Goal: Download file/media

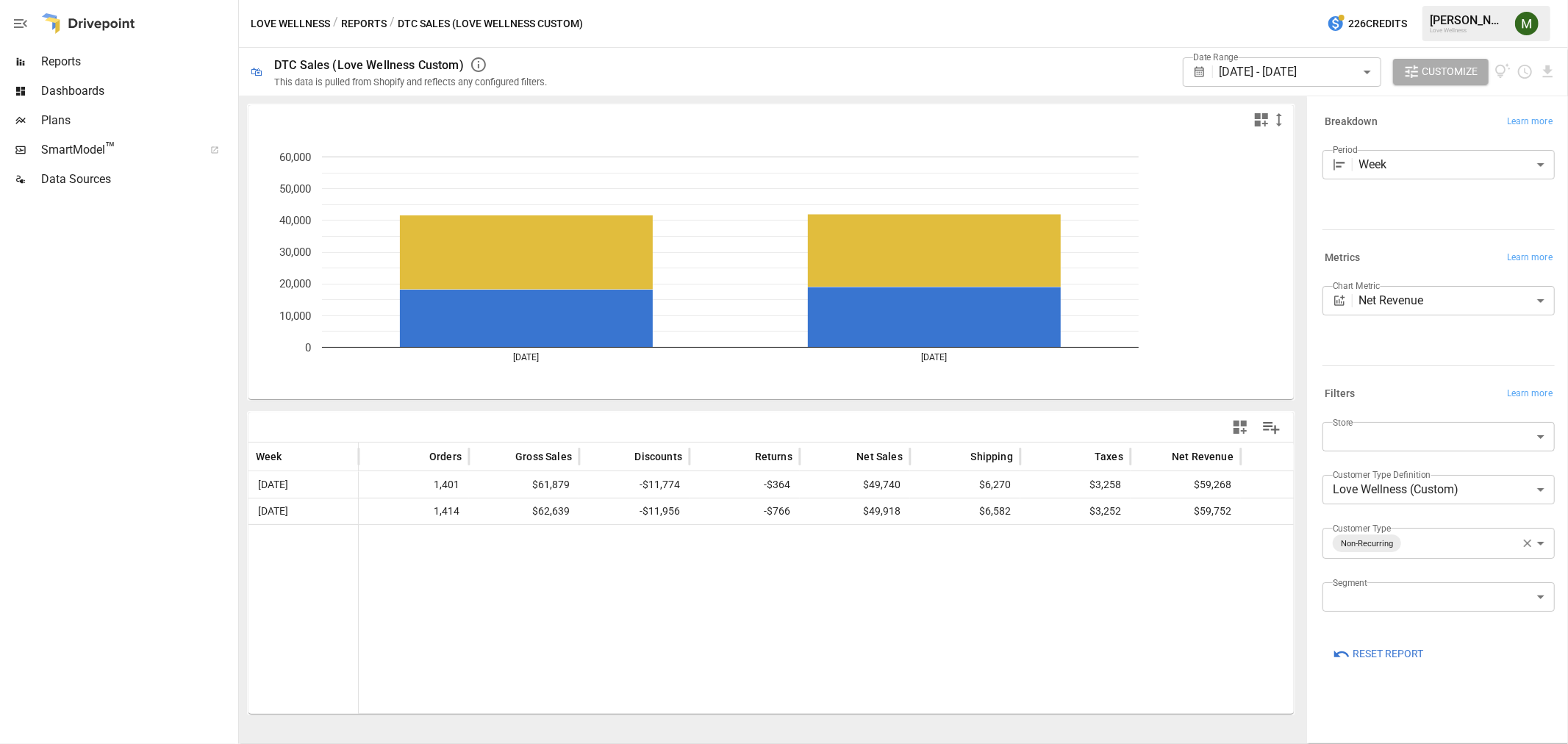
click at [1223, 0] on body "**********" at bounding box center [784, 0] width 1568 height 0
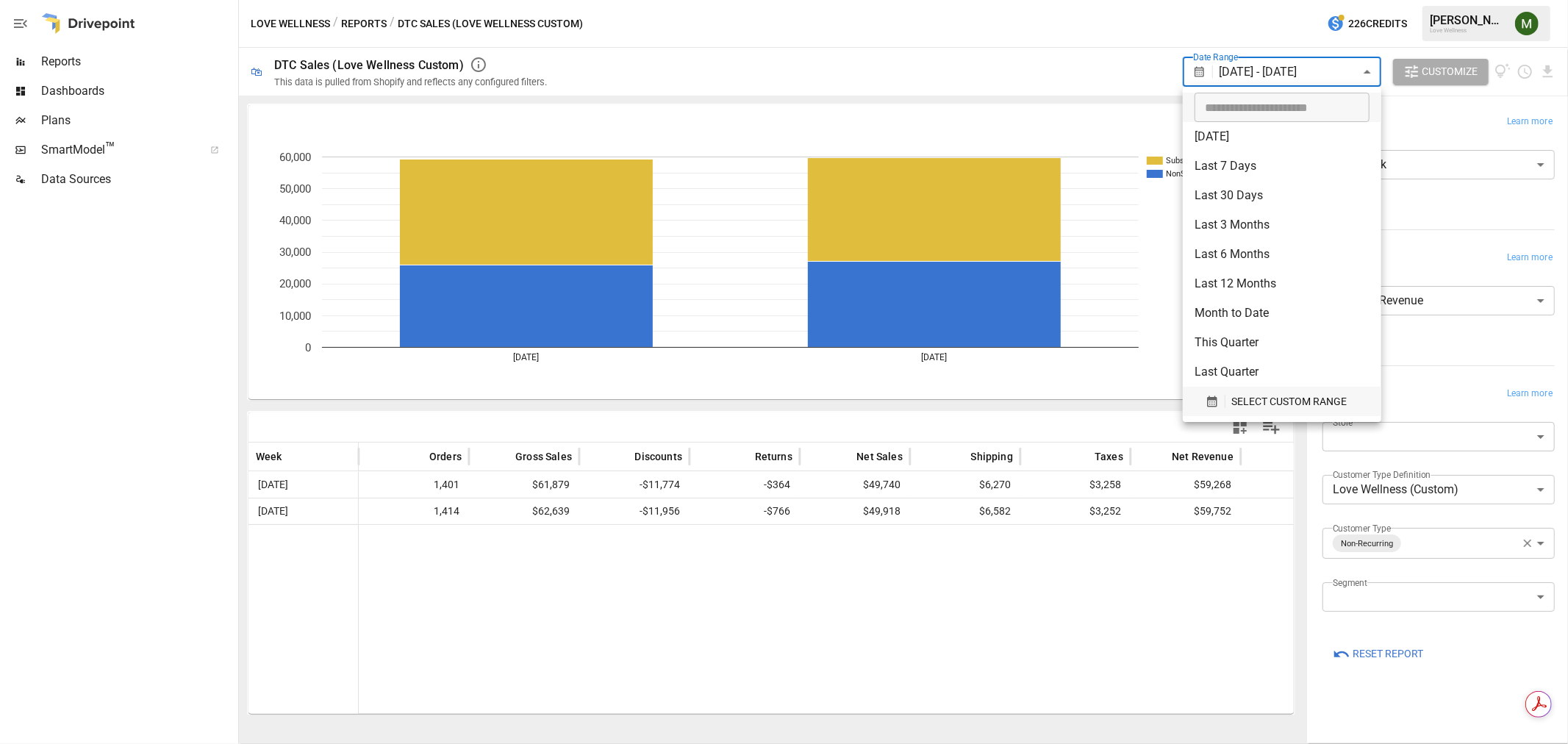
click at [1208, 388] on button "SELECT CUSTOM RANGE" at bounding box center [1281, 402] width 175 height 29
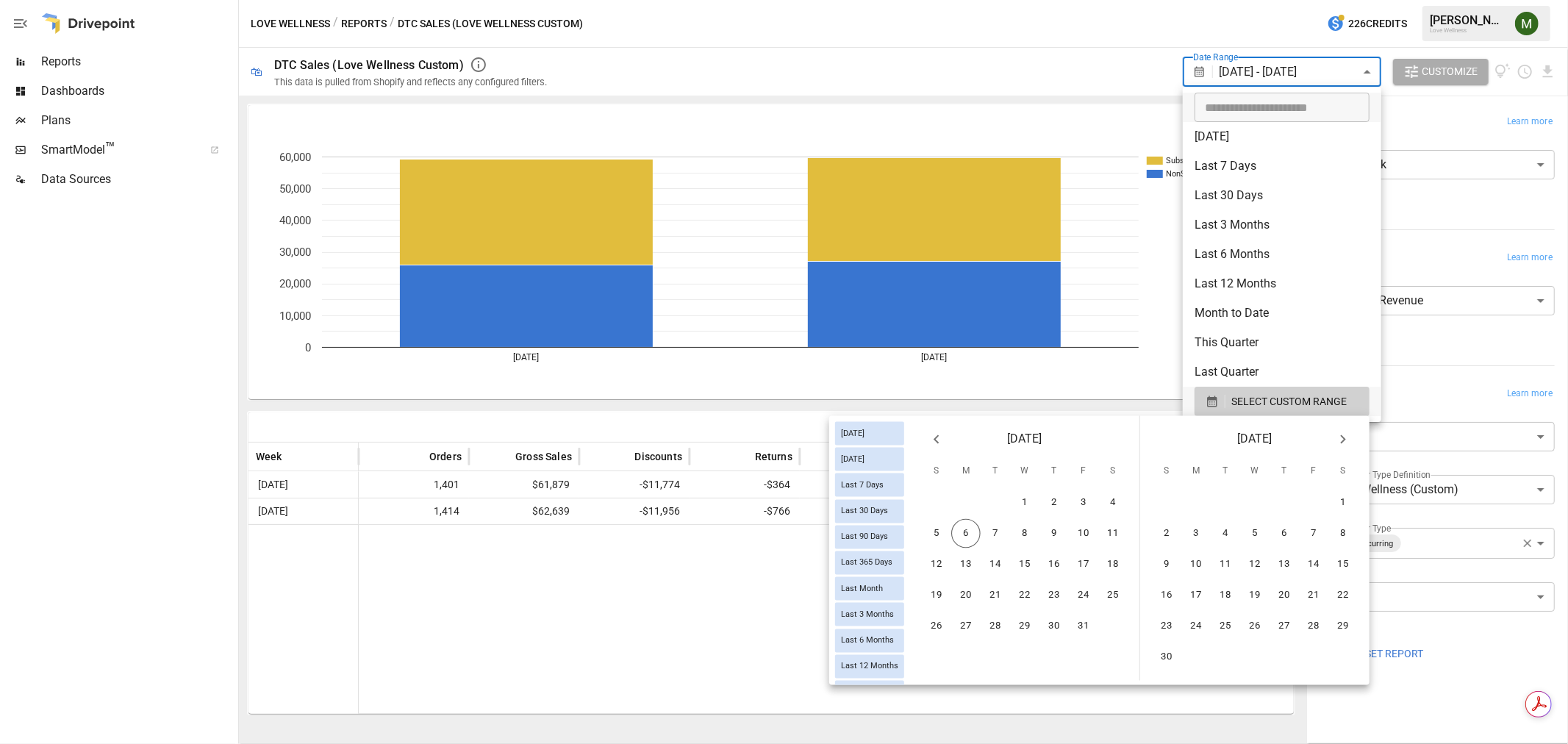
click at [930, 441] on icon "Previous month" at bounding box center [936, 440] width 18 height 18
click at [1073, 504] on button "1" at bounding box center [1084, 503] width 29 height 29
click at [1219, 612] on button "30" at bounding box center [1225, 627] width 29 height 29
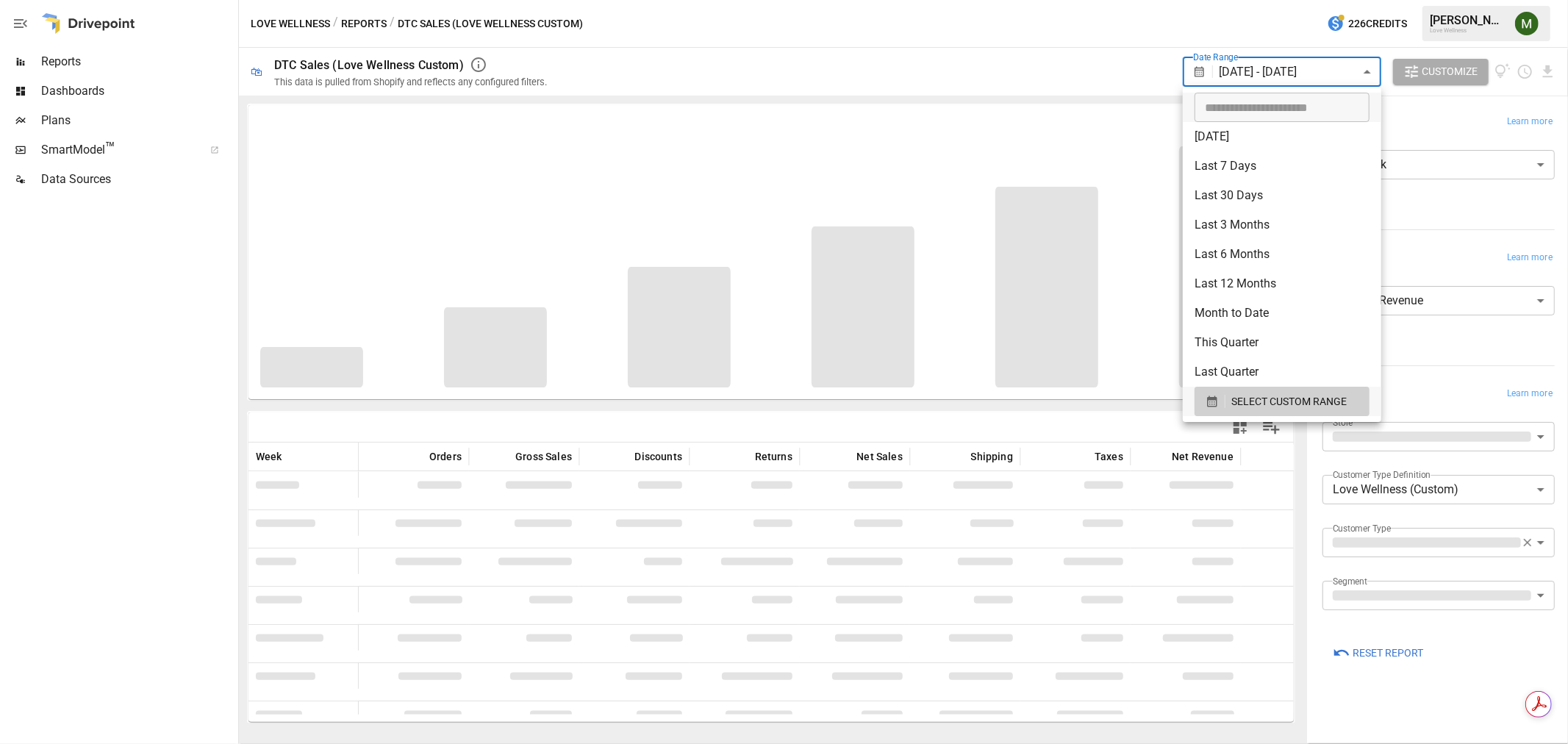
click at [868, 50] on div at bounding box center [784, 372] width 1568 height 744
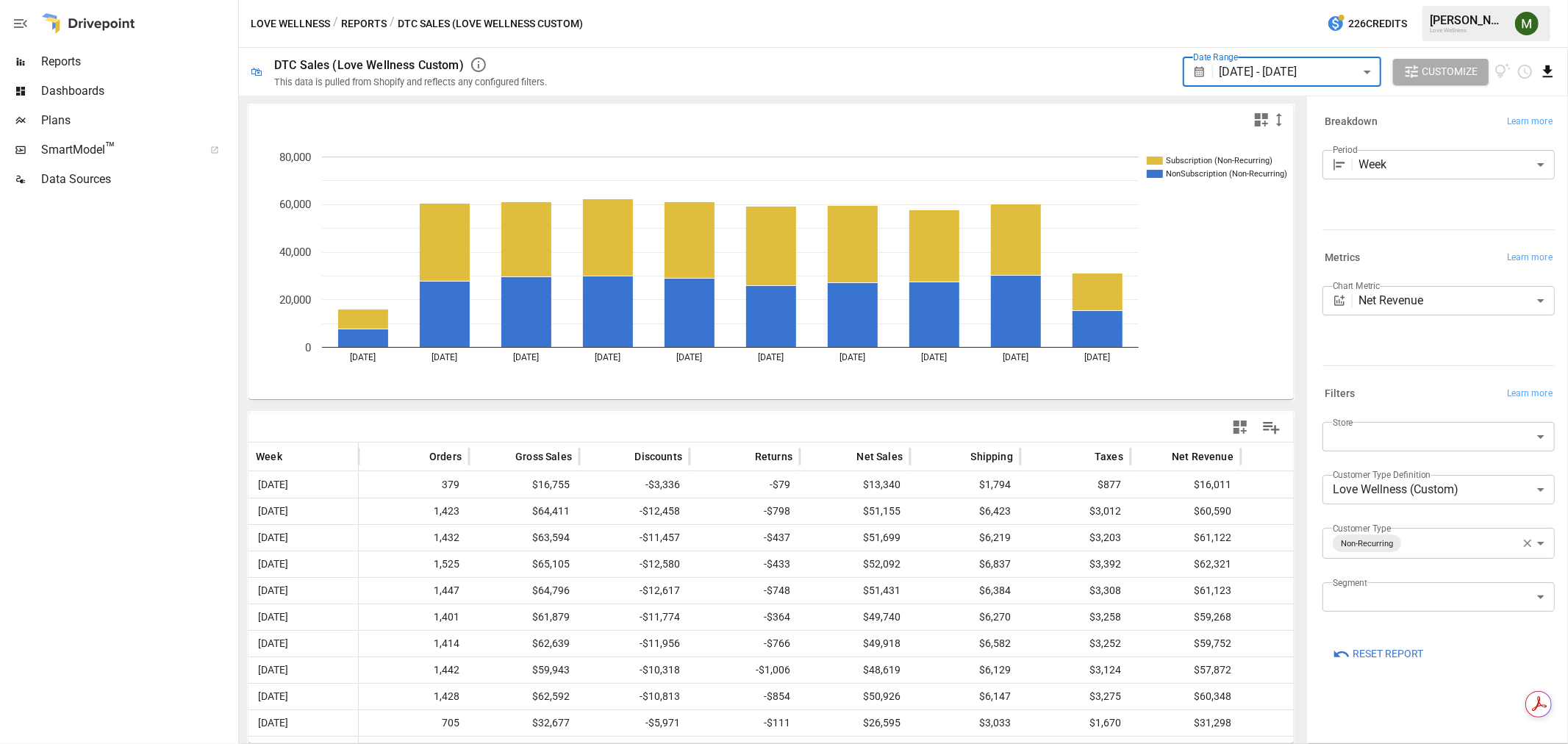
click at [1554, 70] on icon "Download report" at bounding box center [1548, 72] width 17 height 17
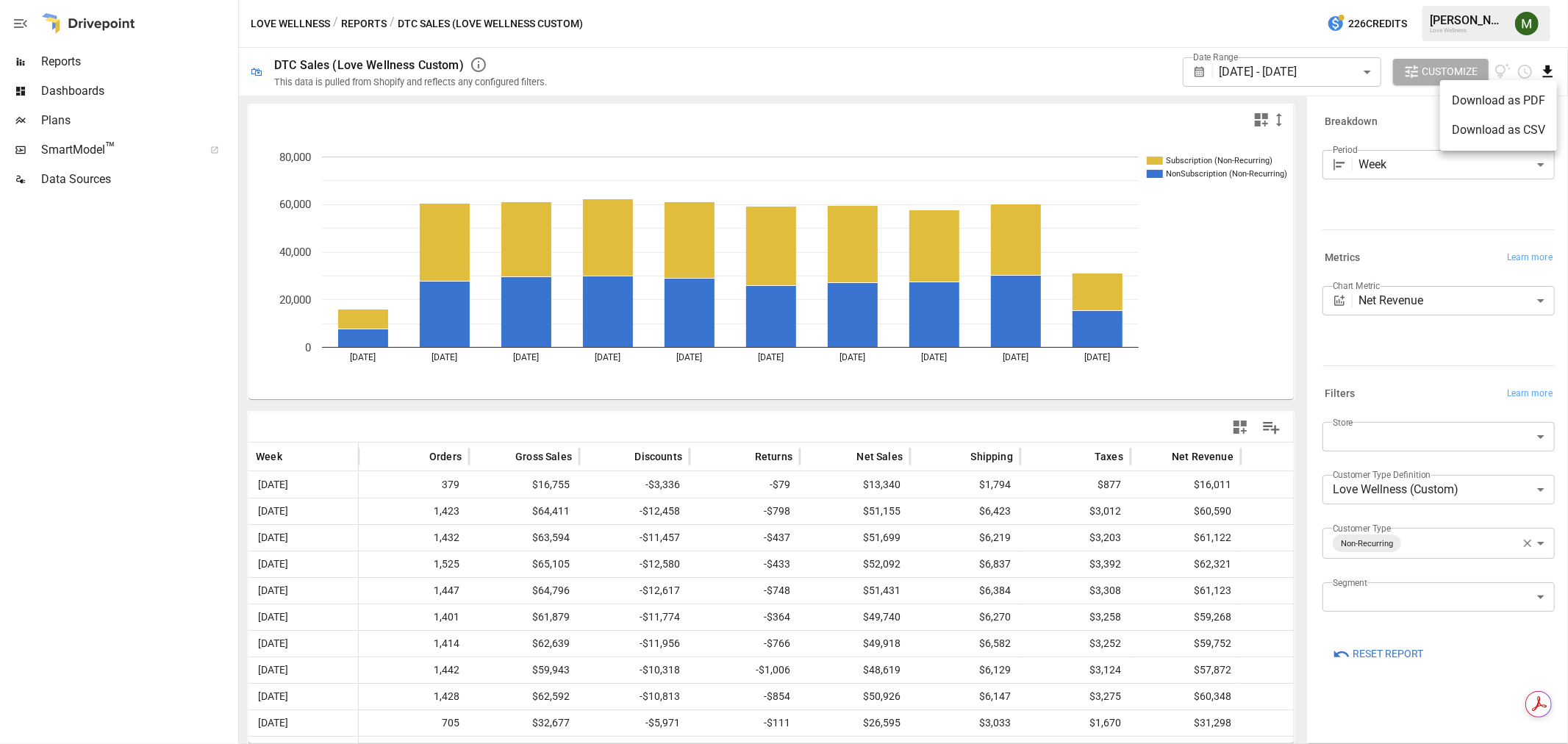
click at [1517, 130] on li "Download as CSV" at bounding box center [1498, 130] width 117 height 29
click at [1409, 0] on body "Reports Dashboards Plans SmartModel ™ Data Sources Love Wellness / Reports / DT…" at bounding box center [784, 0] width 1568 height 0
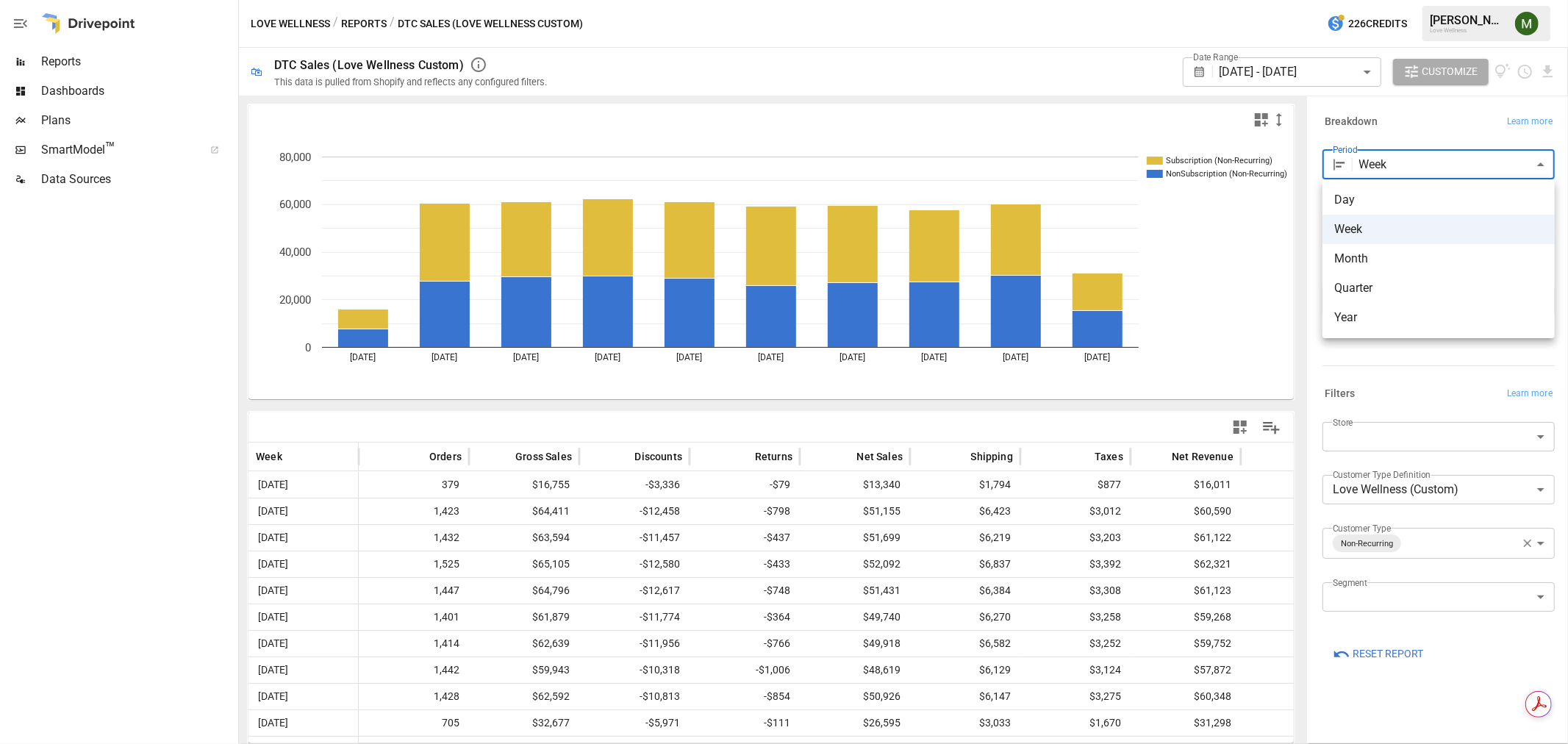
click at [1417, 254] on span "Month" at bounding box center [1438, 259] width 209 height 18
type input "*****"
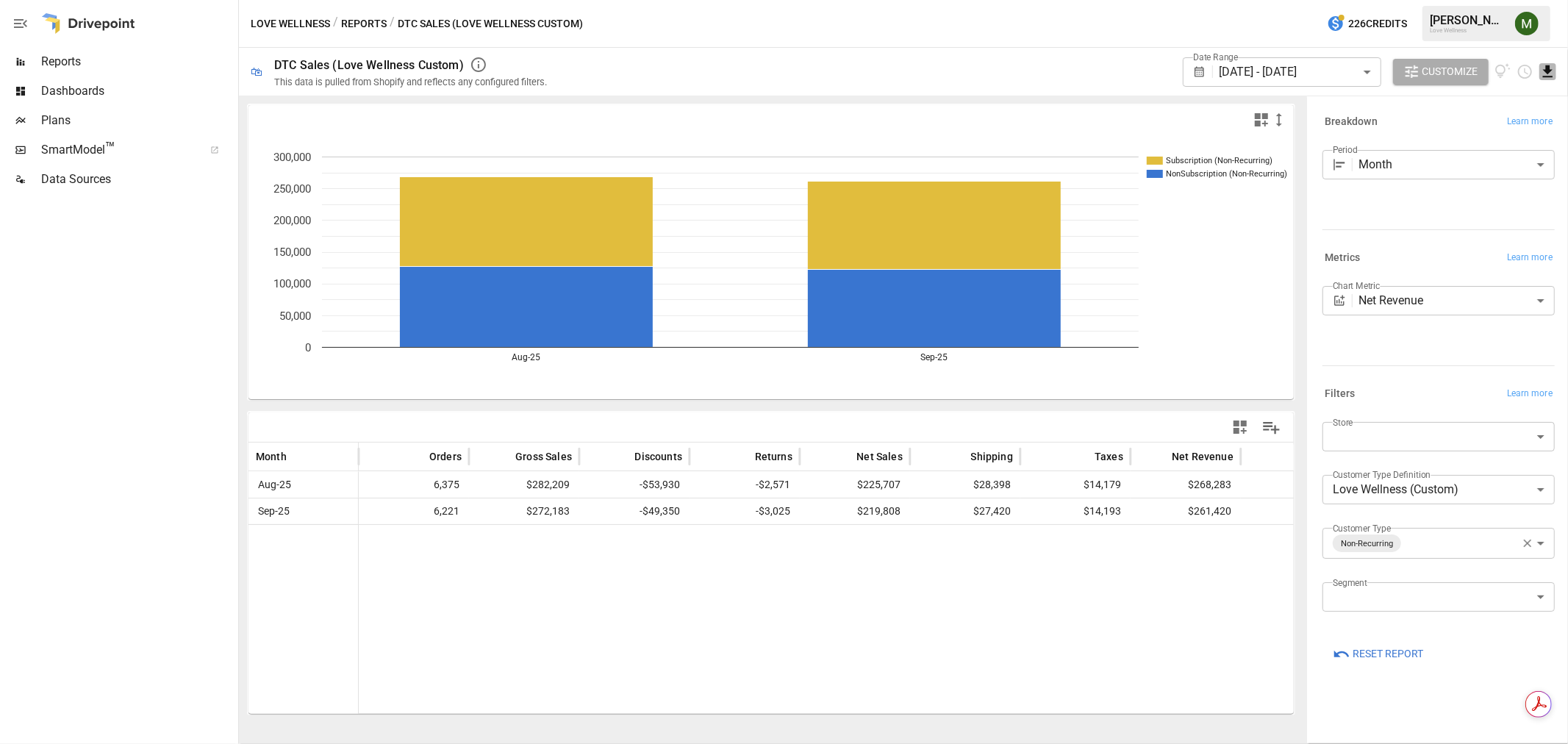
click at [1549, 66] on icon "Download report" at bounding box center [1548, 72] width 17 height 17
click at [1539, 127] on li "Download as CSV" at bounding box center [1498, 130] width 117 height 29
